Goal: Information Seeking & Learning: Learn about a topic

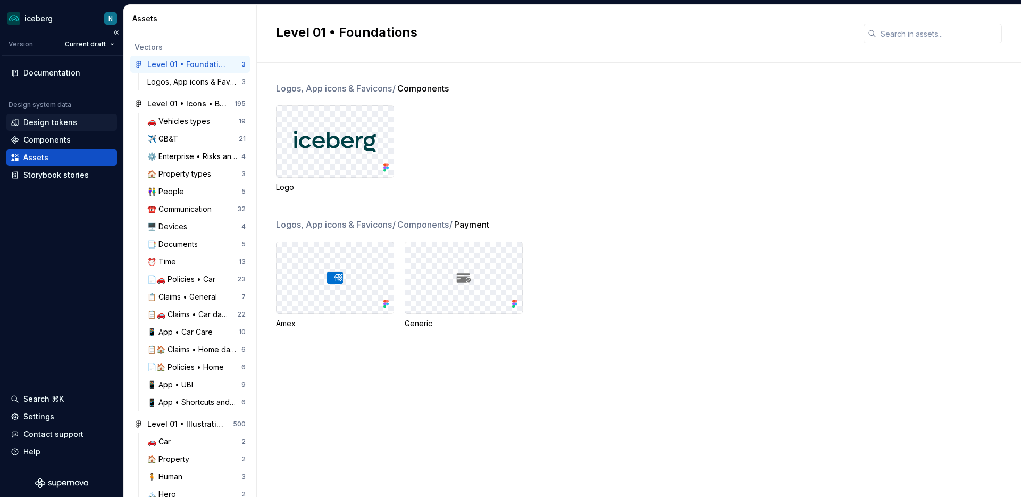
click at [56, 128] on div "Design tokens" at bounding box center [61, 122] width 111 height 17
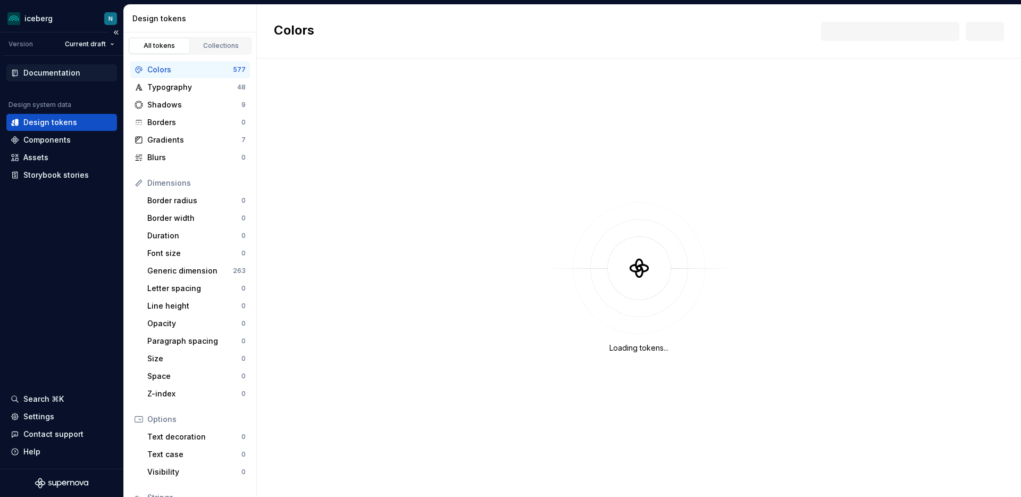
click at [66, 66] on div "Documentation" at bounding box center [61, 72] width 111 height 17
click at [53, 70] on div "Documentation" at bounding box center [51, 73] width 57 height 11
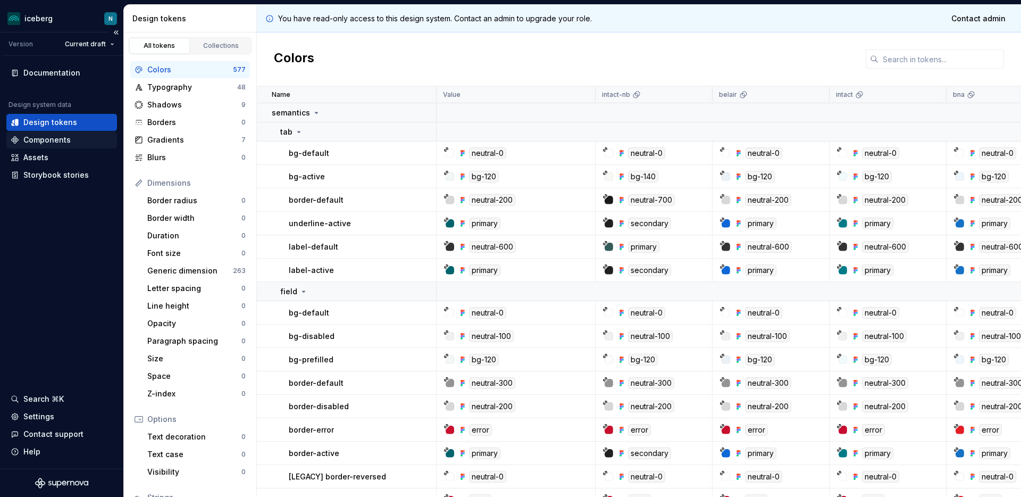
click at [34, 138] on div "Components" at bounding box center [46, 140] width 47 height 11
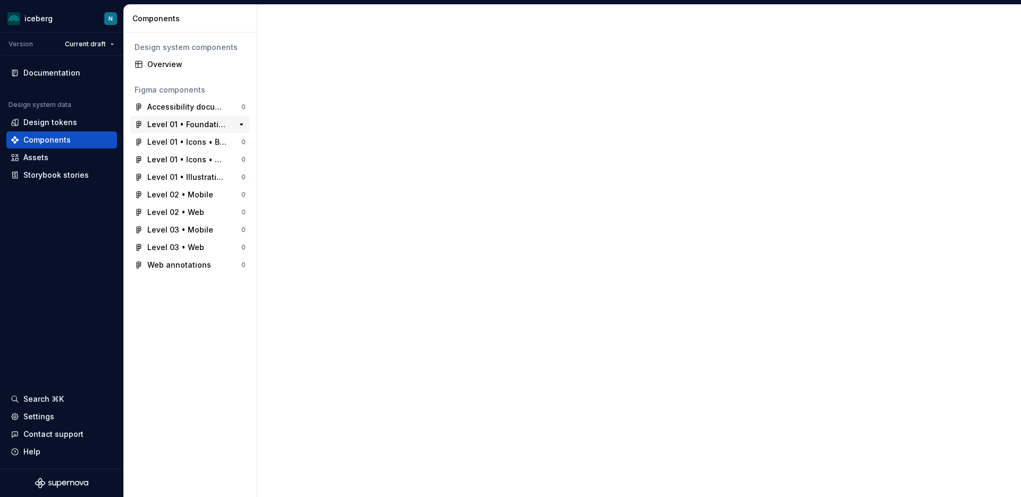
click at [144, 128] on div "Level 01 • Foundations" at bounding box center [181, 124] width 92 height 11
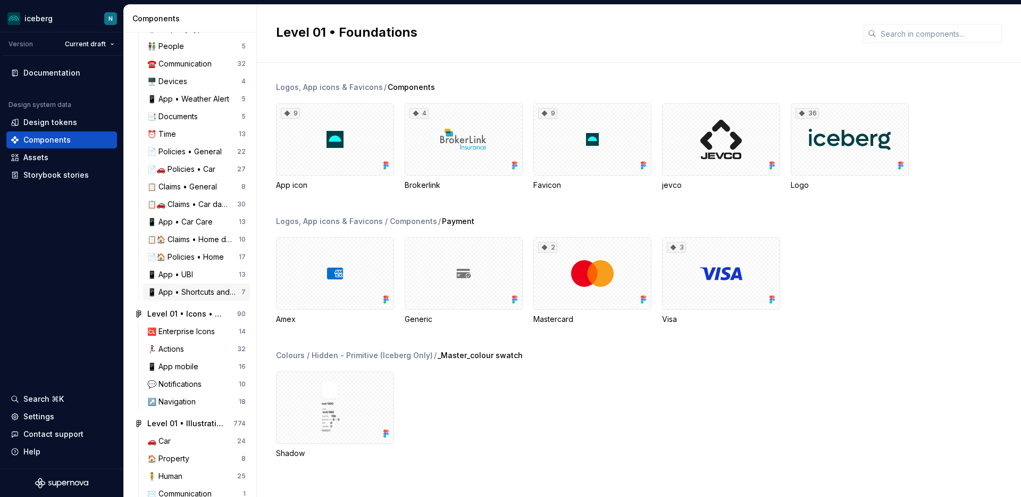
scroll to position [269, 0]
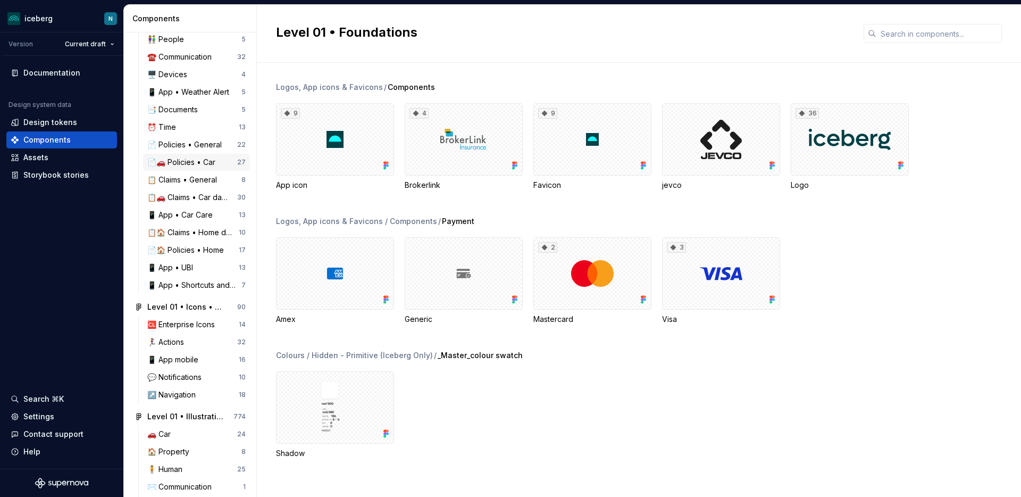
click at [188, 162] on div "📄🚗 Policies • Car" at bounding box center [183, 162] width 72 height 11
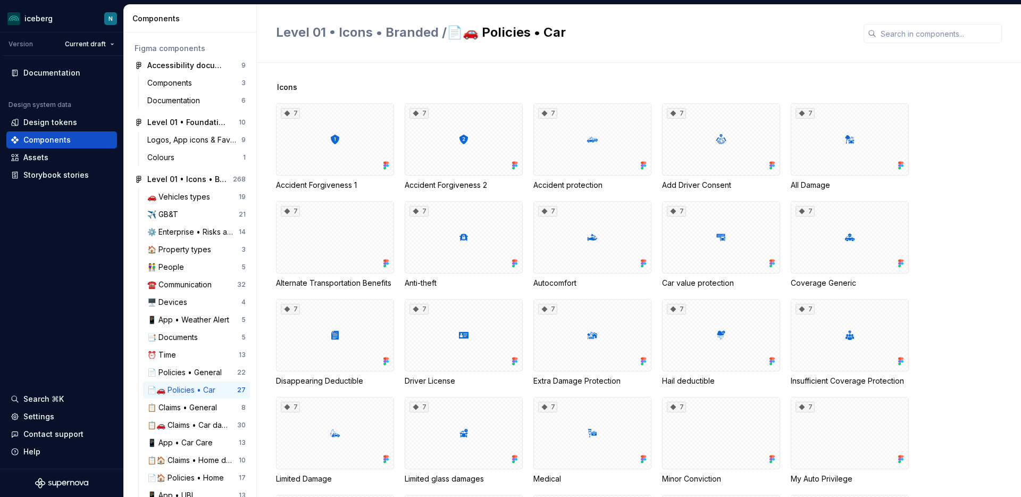
scroll to position [37, 0]
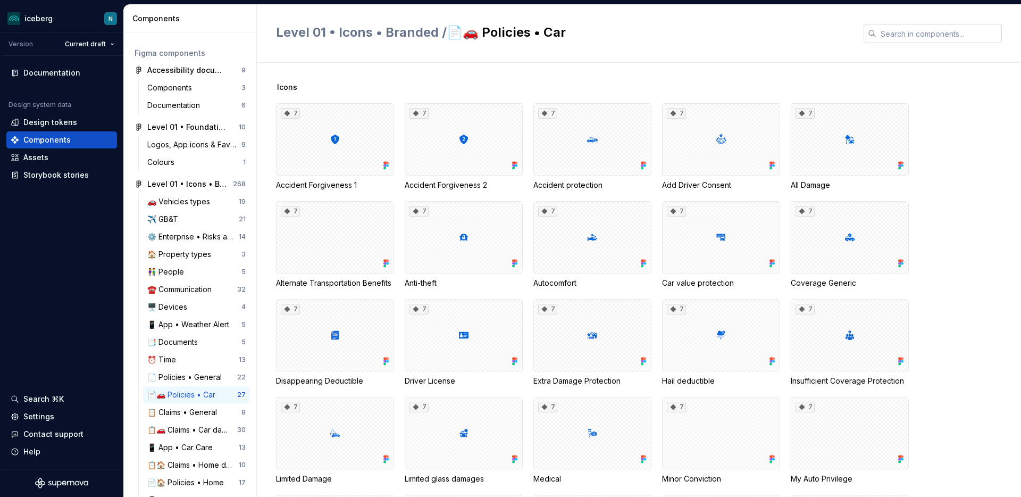
click at [933, 41] on input "text" at bounding box center [938, 33] width 125 height 19
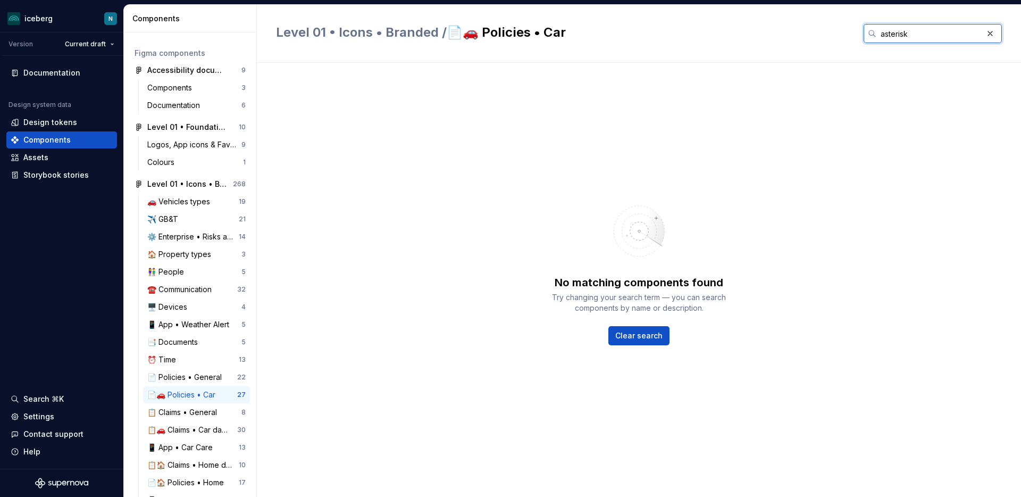
drag, startPoint x: 935, startPoint y: 33, endPoint x: 908, endPoint y: 32, distance: 27.1
click at [908, 32] on input "asterisk" at bounding box center [929, 33] width 106 height 19
type input "a"
type input "modale"
click at [835, 94] on div "No matching components found Try changing your search term — you can search com…" at bounding box center [639, 269] width 726 height 374
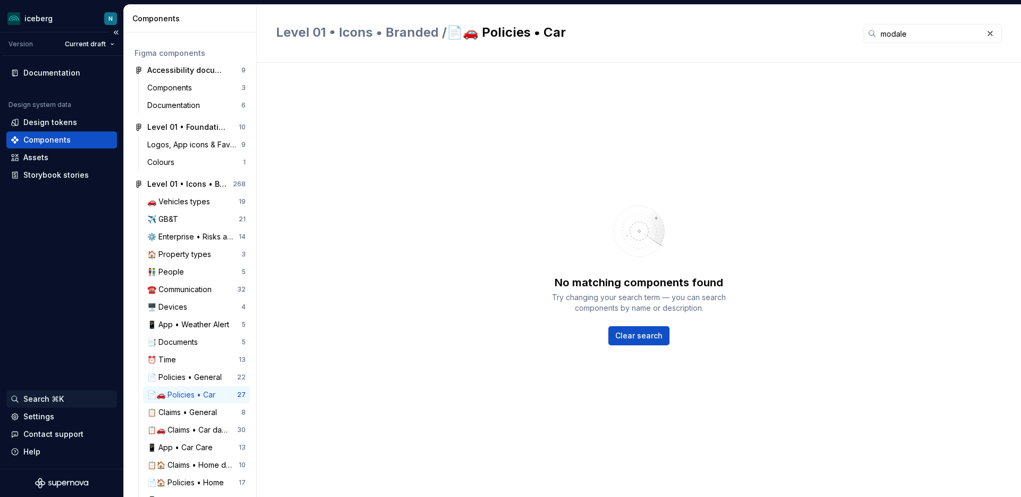
click at [28, 397] on div "Search ⌘K" at bounding box center [43, 398] width 40 height 11
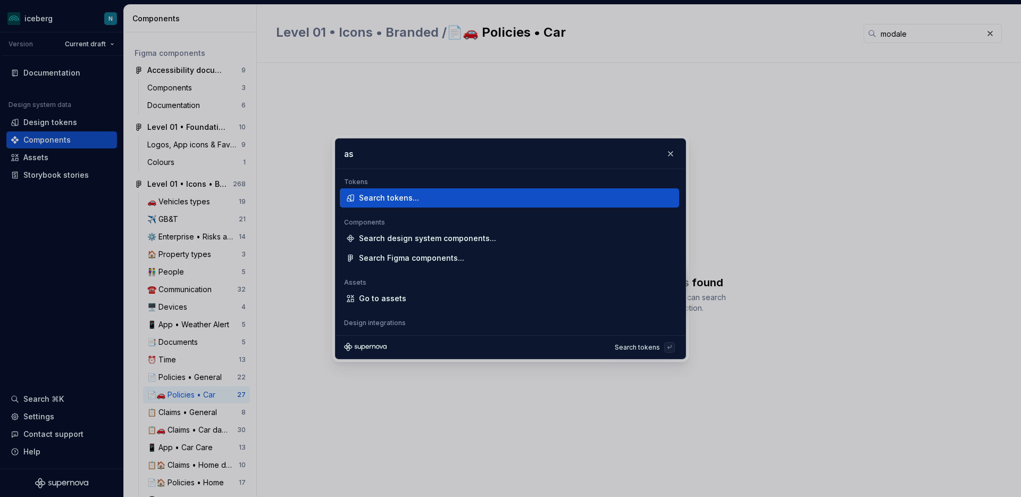
type input "a"
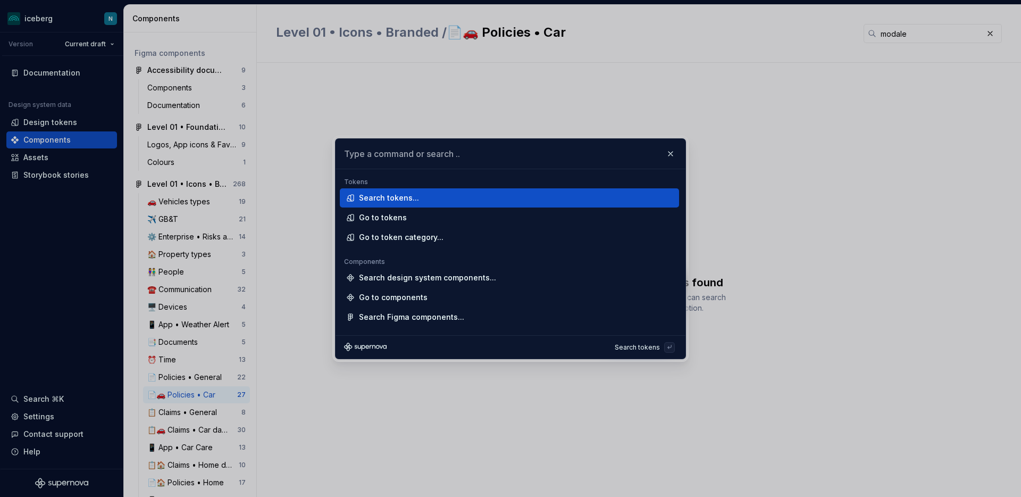
type input ","
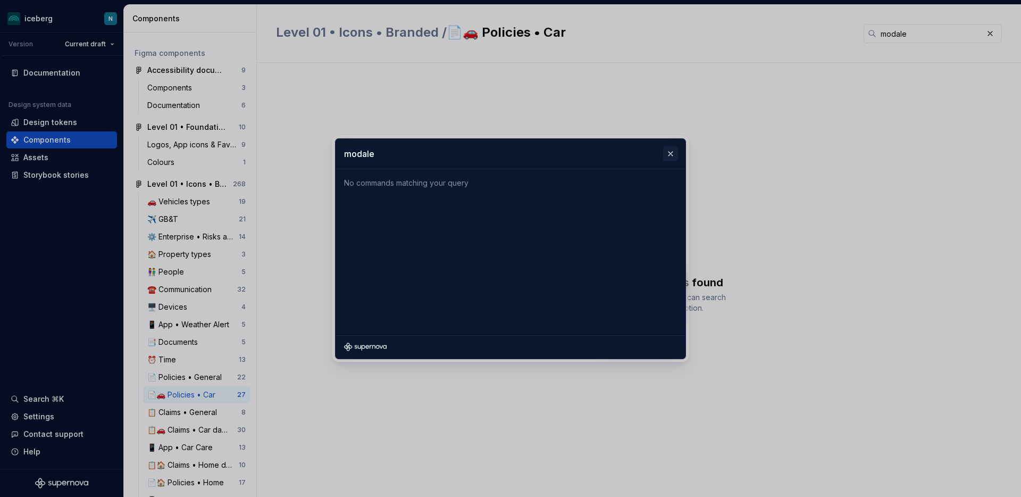
type input "modale"
click at [668, 153] on button "button" at bounding box center [670, 153] width 15 height 15
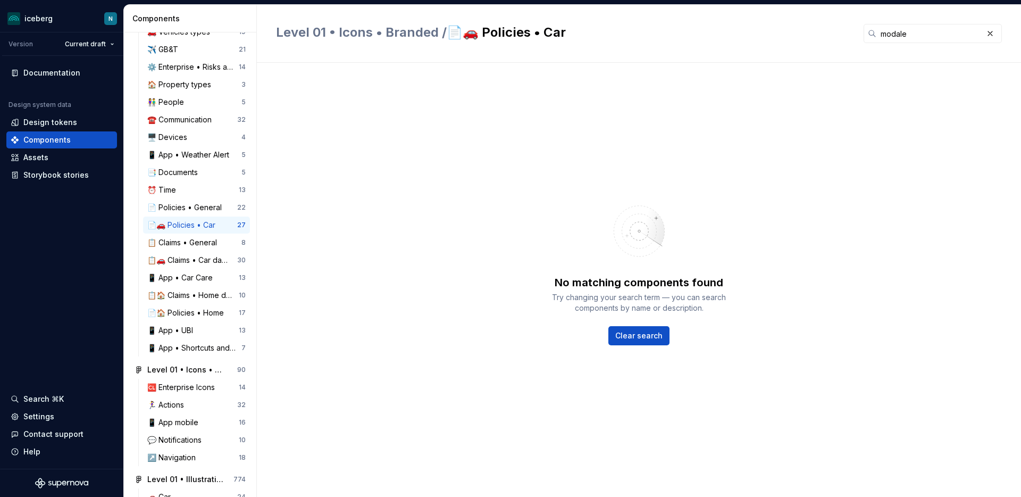
scroll to position [0, 0]
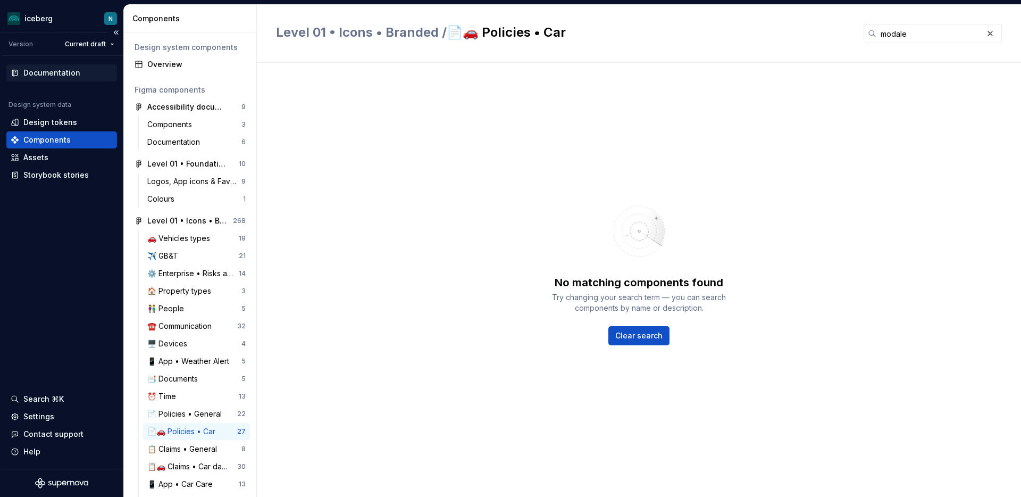
click at [52, 71] on div "Documentation" at bounding box center [51, 73] width 57 height 11
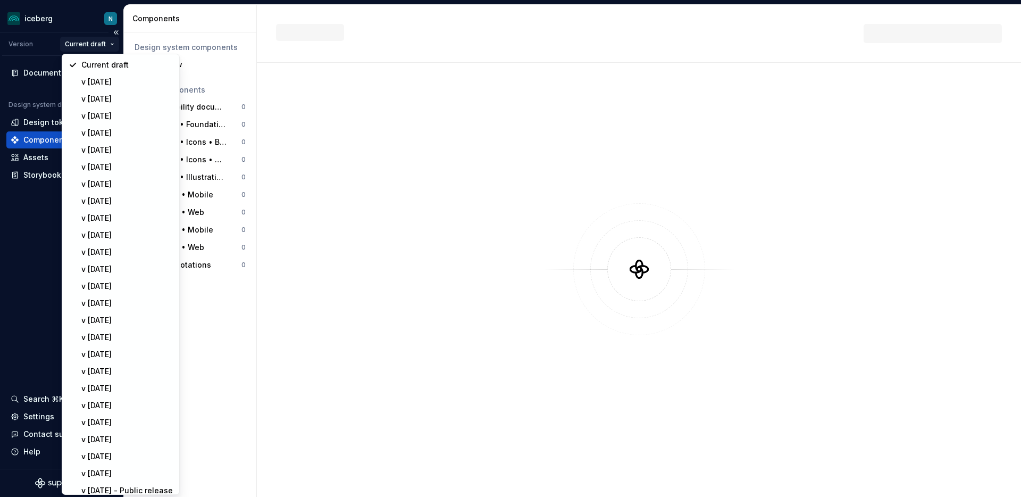
click at [89, 41] on html "iceberg N Version Current draft Documentation Design system data Design tokens …" at bounding box center [510, 248] width 1021 height 497
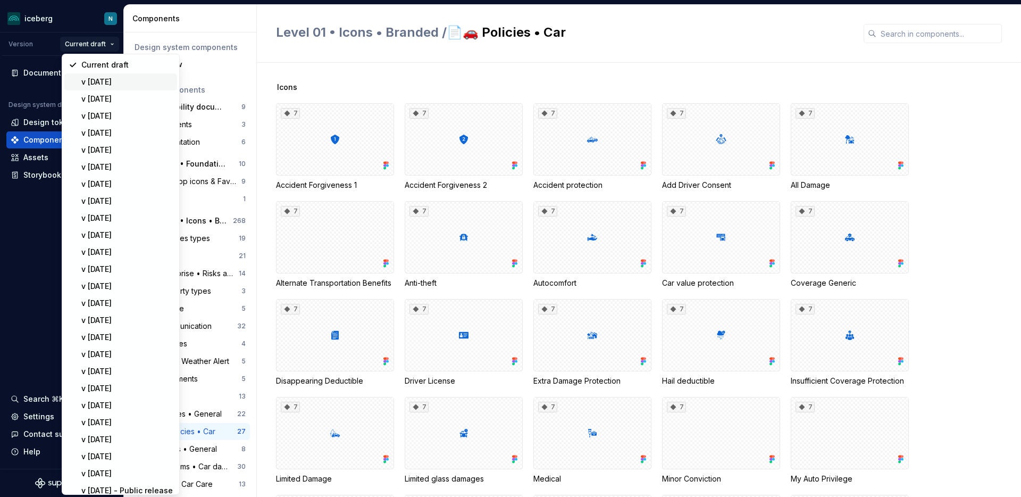
click at [96, 81] on div "v 2025.4.1" at bounding box center [126, 82] width 91 height 11
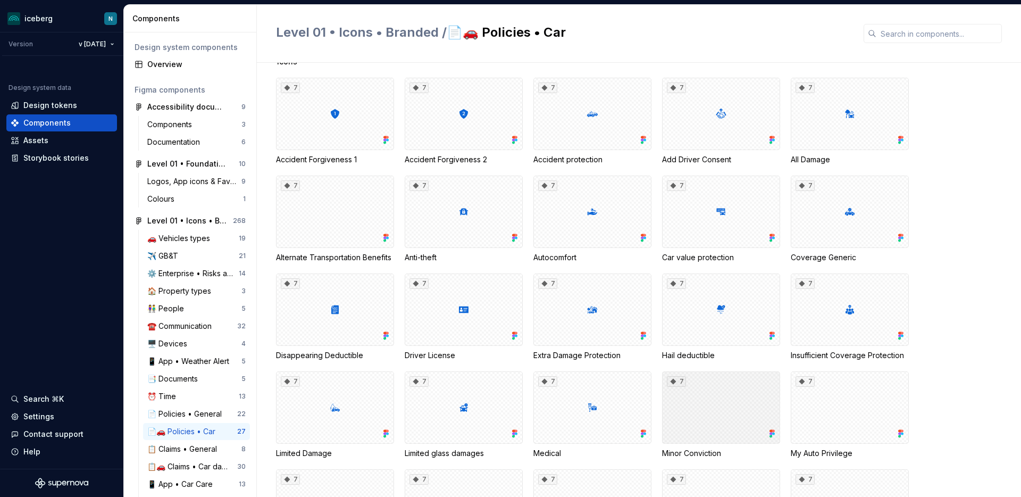
scroll to position [39, 0]
